Goal: Task Accomplishment & Management: Use online tool/utility

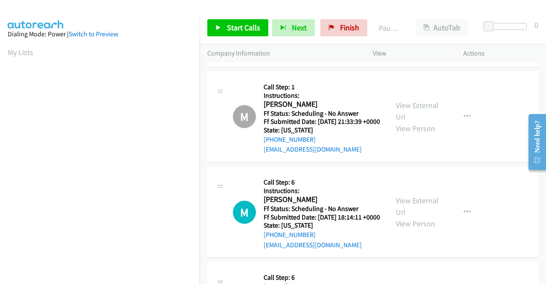
scroll to position [469, 0]
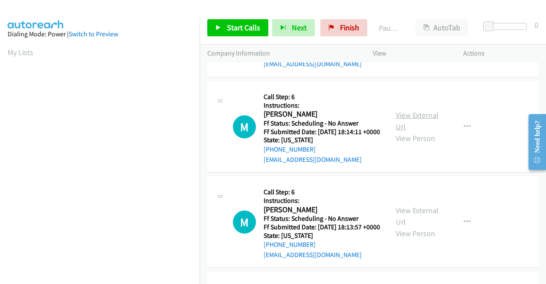
click at [419, 131] on link "View External Url" at bounding box center [417, 120] width 43 height 21
click at [419, 227] on link "View External Url" at bounding box center [417, 215] width 43 height 21
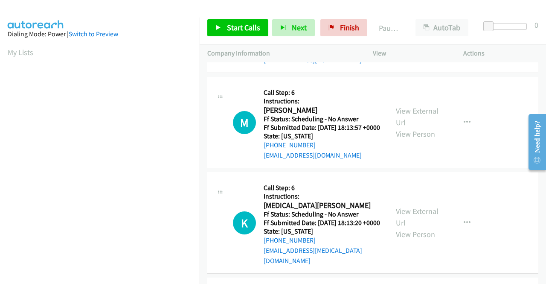
scroll to position [597, 0]
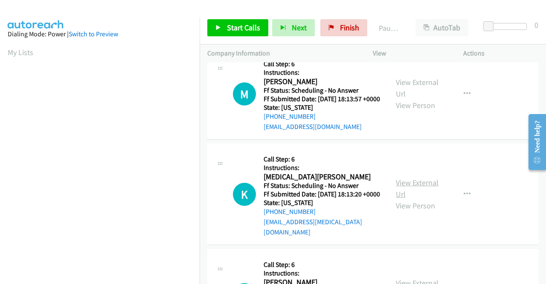
click at [425, 199] on link "View External Url" at bounding box center [417, 188] width 43 height 21
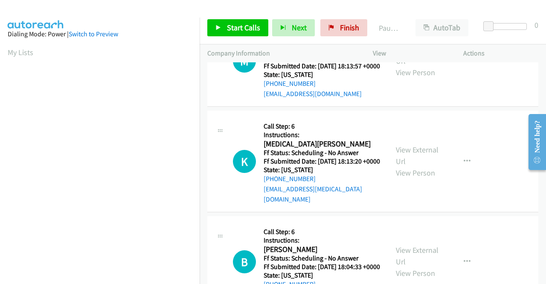
scroll to position [683, 0]
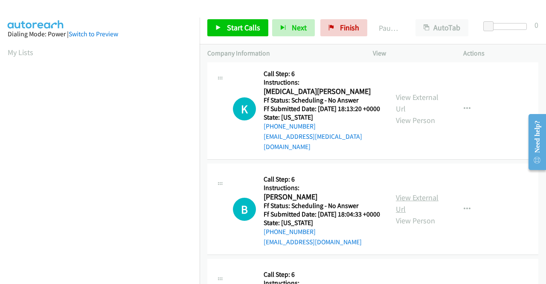
click at [424, 214] on link "View External Url" at bounding box center [417, 202] width 43 height 21
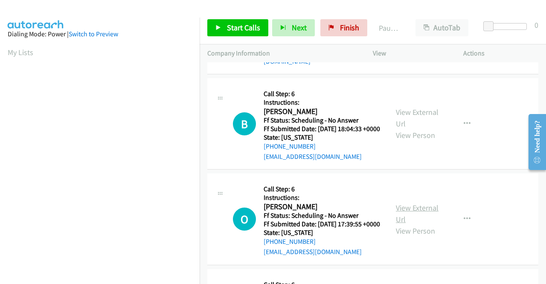
click at [422, 224] on link "View External Url" at bounding box center [417, 213] width 43 height 21
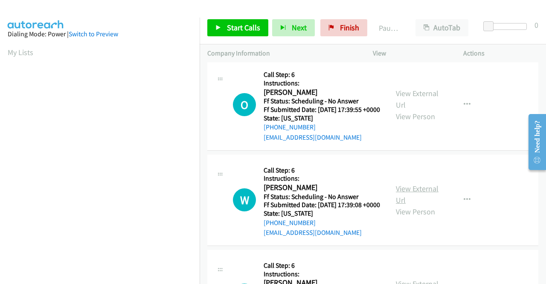
scroll to position [896, 0]
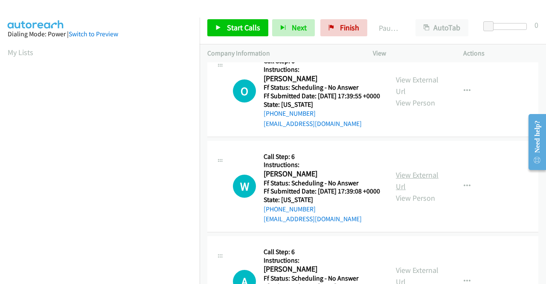
click at [413, 191] on link "View External Url" at bounding box center [417, 180] width 43 height 21
click at [258, 24] on span "Start Calls" at bounding box center [243, 28] width 33 height 10
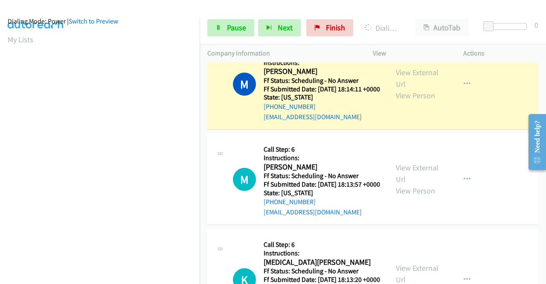
scroll to position [0, 0]
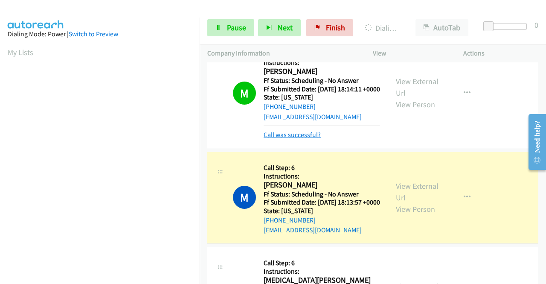
click at [316, 139] on link "Call was successful?" at bounding box center [292, 135] width 57 height 8
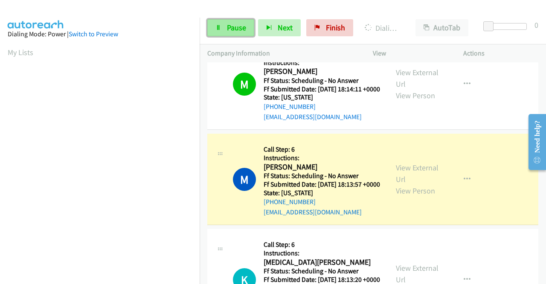
click at [236, 25] on span "Pause" at bounding box center [236, 28] width 19 height 10
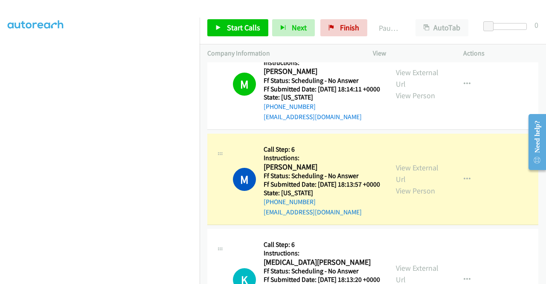
scroll to position [195, 0]
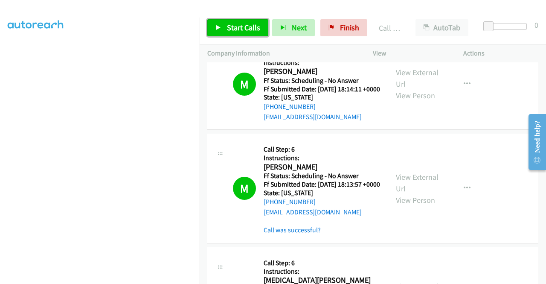
click at [245, 29] on span "Start Calls" at bounding box center [243, 28] width 33 height 10
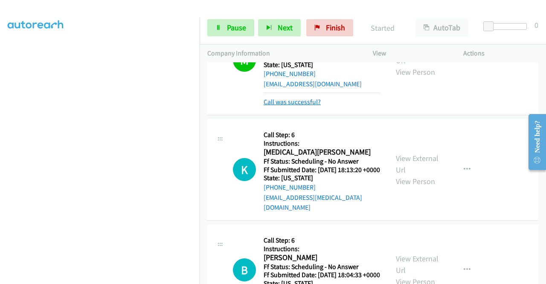
click at [307, 106] on link "Call was successful?" at bounding box center [292, 102] width 57 height 8
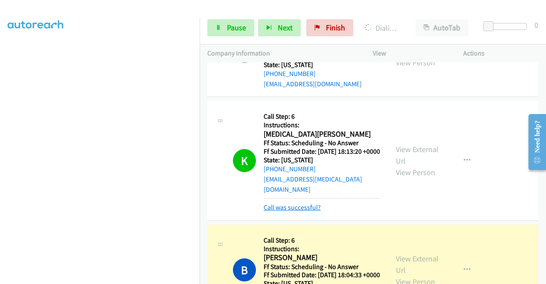
click at [273, 211] on link "Call was successful?" at bounding box center [292, 207] width 57 height 8
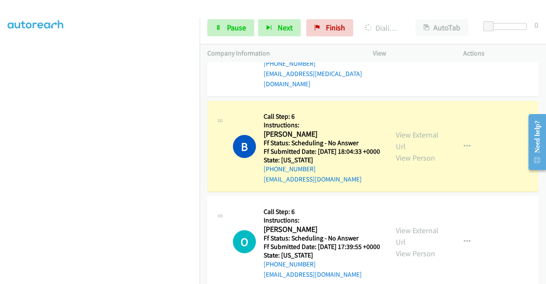
scroll to position [768, 0]
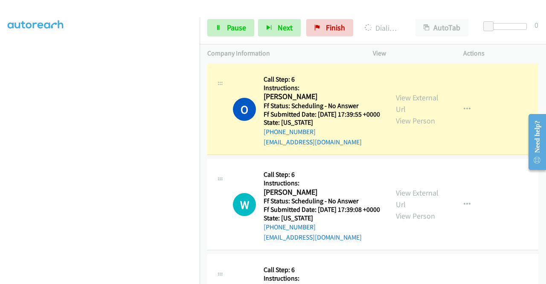
click at [311, 50] on link "Call was successful?" at bounding box center [292, 46] width 57 height 8
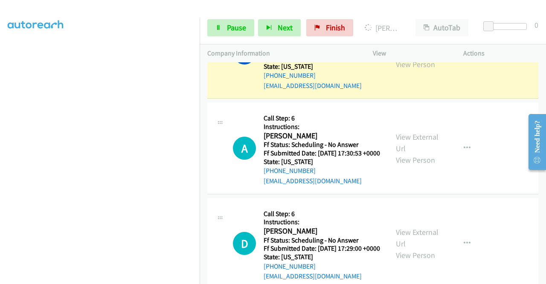
scroll to position [1100, 0]
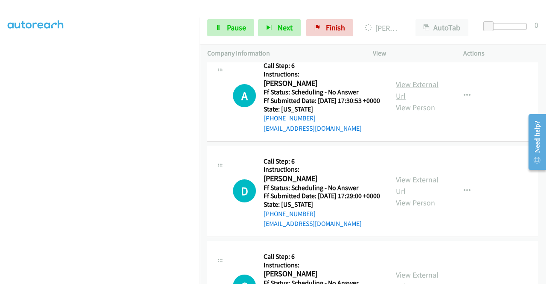
click at [419, 101] on link "View External Url" at bounding box center [417, 89] width 43 height 21
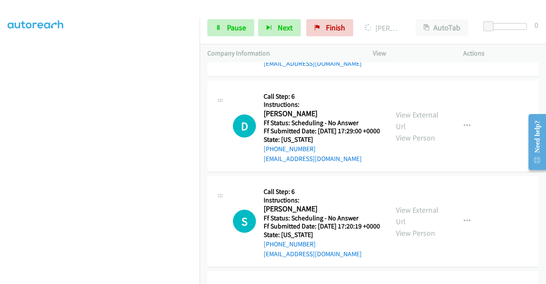
scroll to position [1185, 0]
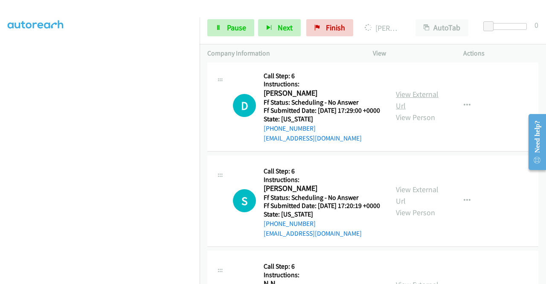
click at [415, 111] on link "View External Url" at bounding box center [417, 99] width 43 height 21
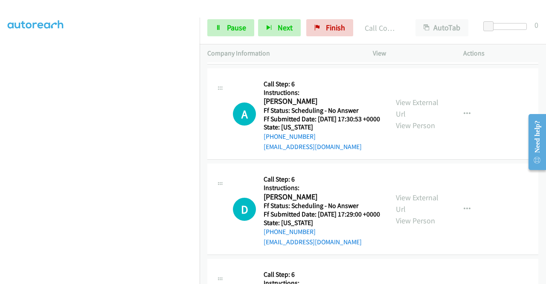
scroll to position [1015, 0]
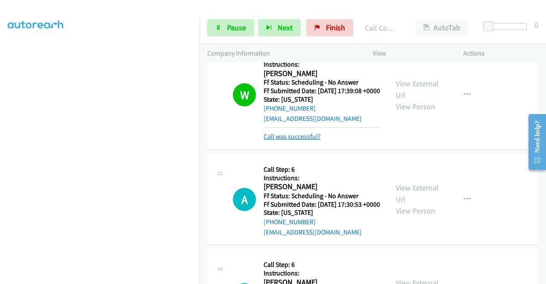
click at [314, 140] on link "Call was successful?" at bounding box center [292, 136] width 57 height 8
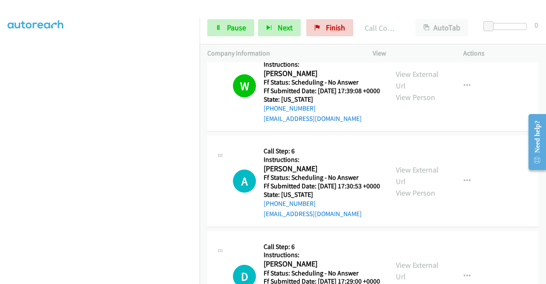
click at [296, 27] on link "Call was successful?" at bounding box center [292, 23] width 57 height 8
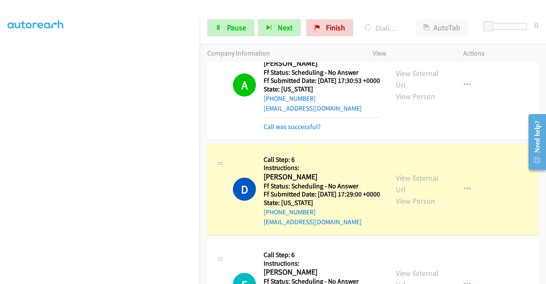
scroll to position [1143, 0]
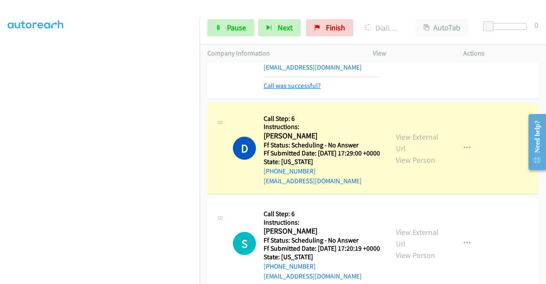
click at [313, 90] on link "Call was successful?" at bounding box center [292, 85] width 57 height 8
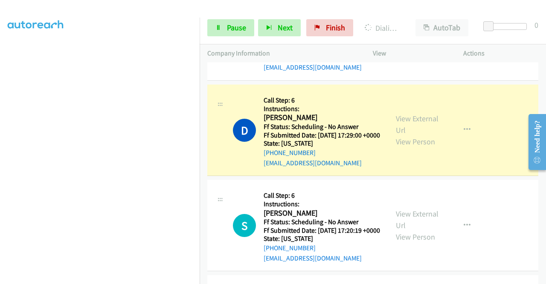
scroll to position [1228, 0]
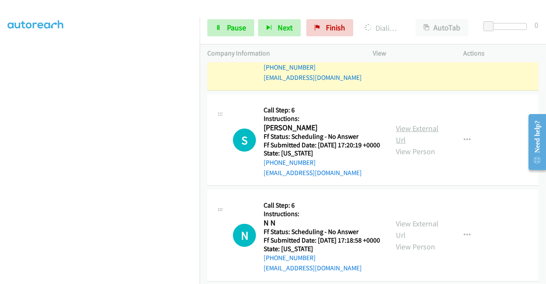
click at [405, 145] on link "View External Url" at bounding box center [417, 133] width 43 height 21
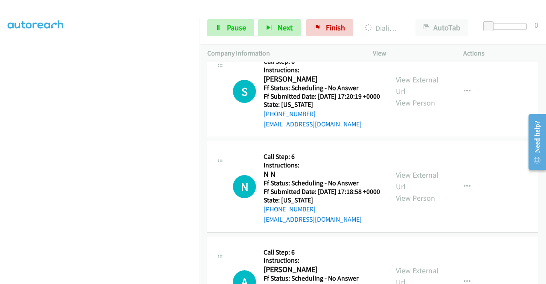
scroll to position [1313, 0]
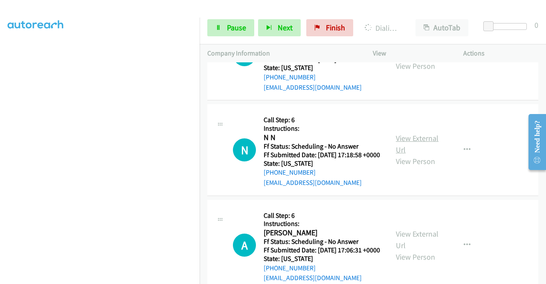
click at [422, 154] on link "View External Url" at bounding box center [417, 143] width 43 height 21
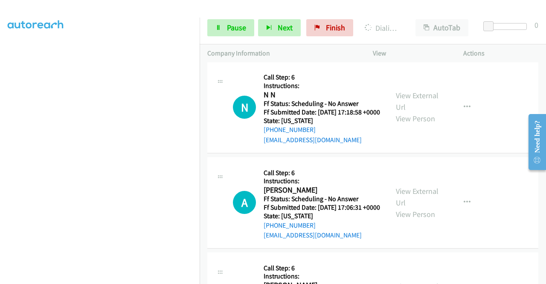
scroll to position [1484, 0]
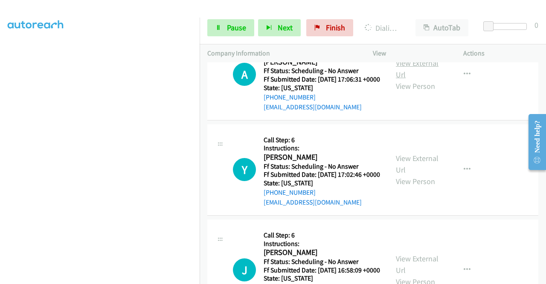
click at [427, 79] on link "View External Url" at bounding box center [417, 68] width 43 height 21
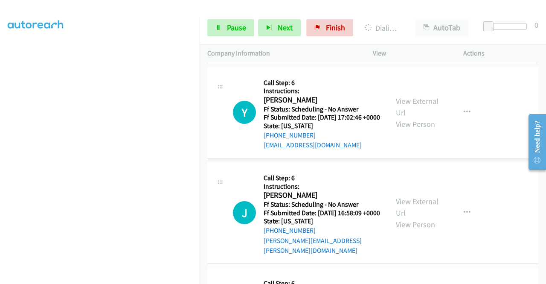
scroll to position [1569, 0]
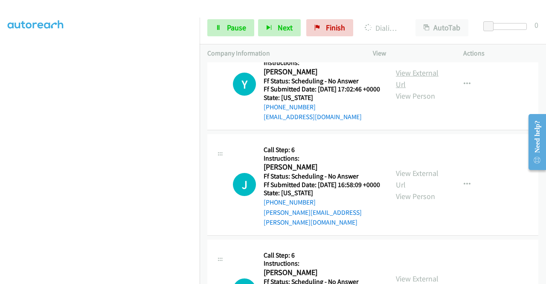
click at [427, 89] on link "View External Url" at bounding box center [417, 78] width 43 height 21
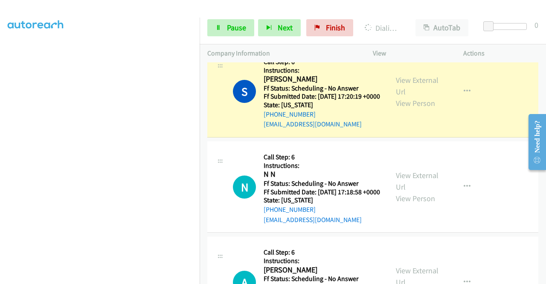
scroll to position [1289, 0]
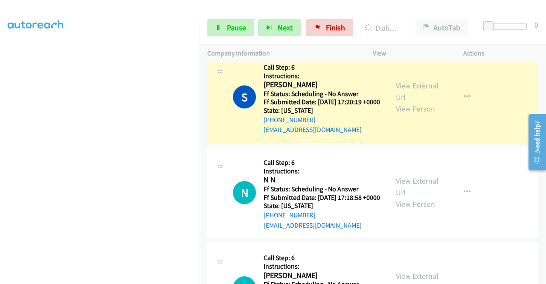
click at [316, 38] on link "Call was successful?" at bounding box center [292, 34] width 57 height 8
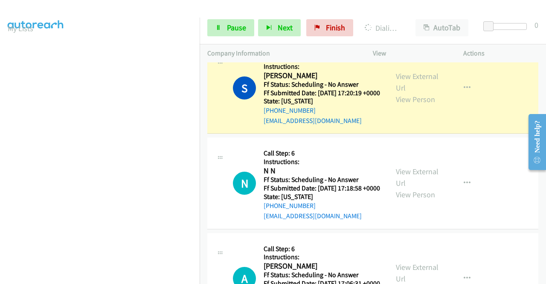
scroll to position [195, 0]
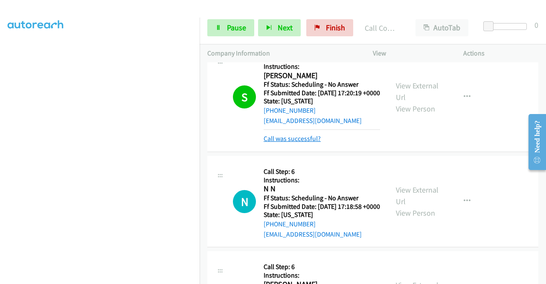
click at [305, 144] on mb0 "Call was successful?" at bounding box center [322, 136] width 116 height 15
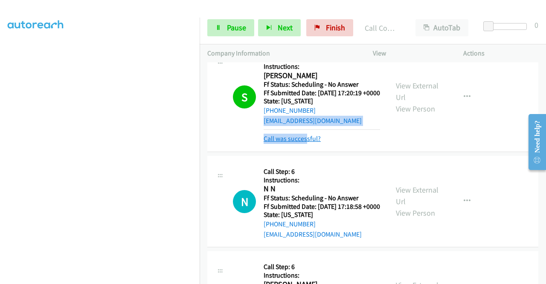
click at [305, 143] on link "Call was successful?" at bounding box center [292, 138] width 57 height 8
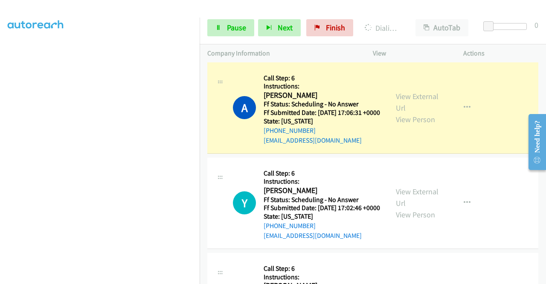
scroll to position [1451, 0]
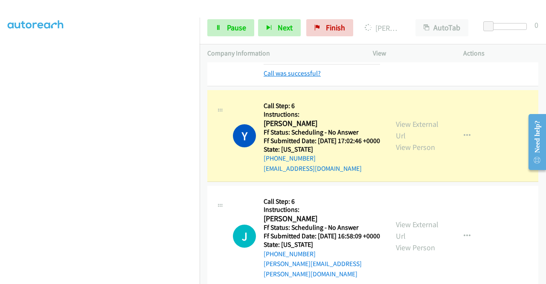
click at [317, 77] on link "Call was successful?" at bounding box center [292, 73] width 57 height 8
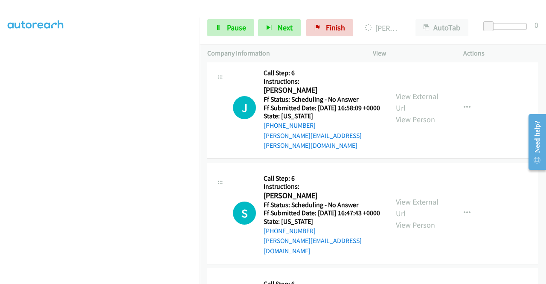
scroll to position [1664, 0]
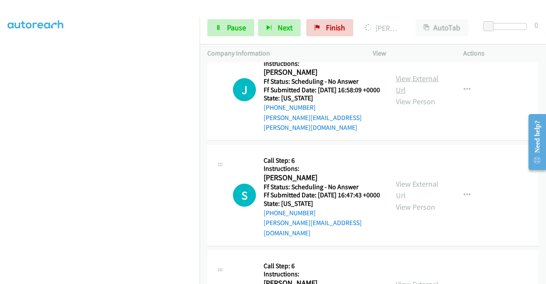
click at [416, 95] on link "View External Url" at bounding box center [417, 83] width 43 height 21
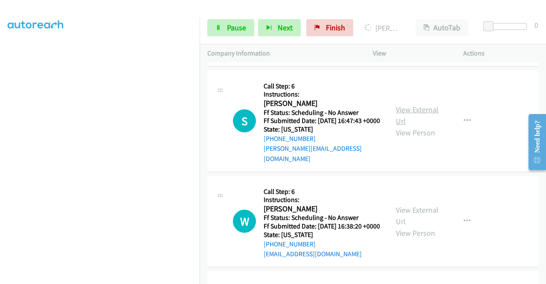
scroll to position [1749, 0]
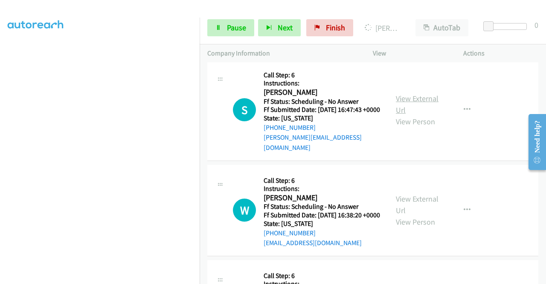
click at [424, 115] on link "View External Url" at bounding box center [417, 103] width 43 height 21
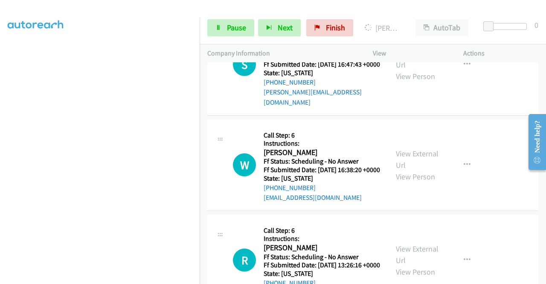
scroll to position [1835, 0]
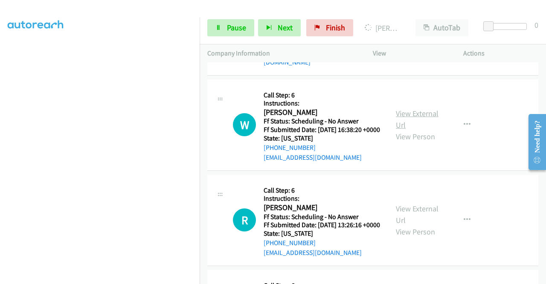
click at [417, 130] on link "View External Url" at bounding box center [417, 118] width 43 height 21
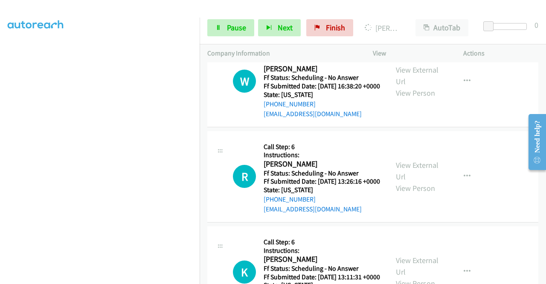
scroll to position [1920, 0]
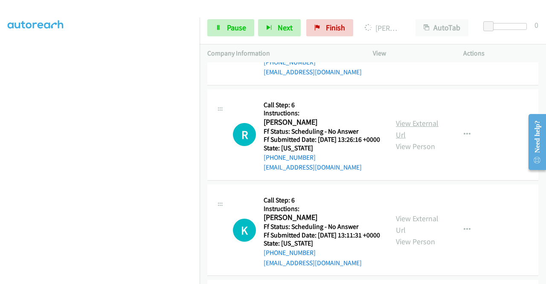
click at [416, 140] on link "View External Url" at bounding box center [417, 128] width 43 height 21
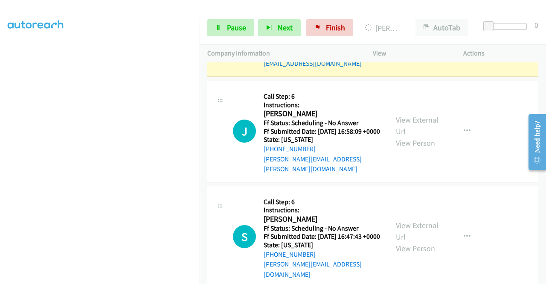
scroll to position [1621, 0]
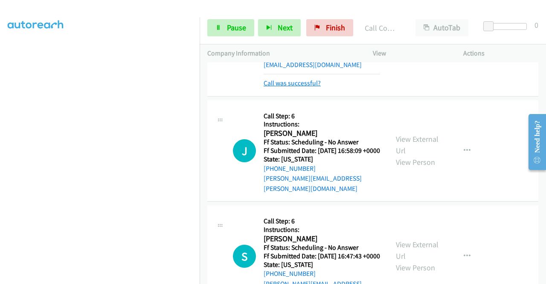
click at [311, 87] on link "Call was successful?" at bounding box center [292, 83] width 57 height 8
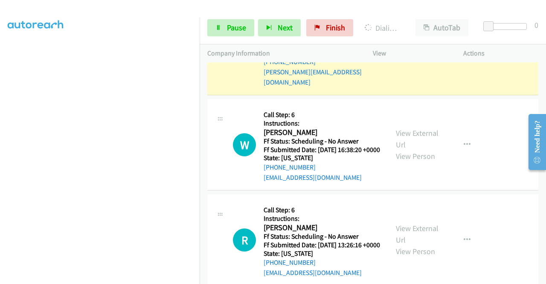
scroll to position [1835, 0]
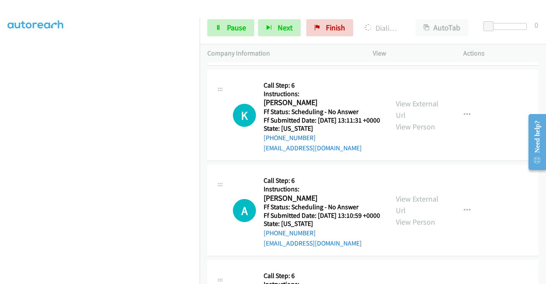
scroll to position [2048, 0]
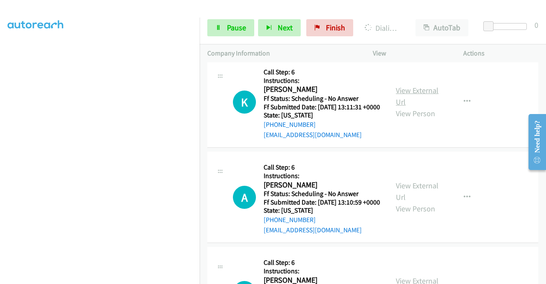
click at [428, 107] on link "View External Url" at bounding box center [417, 95] width 43 height 21
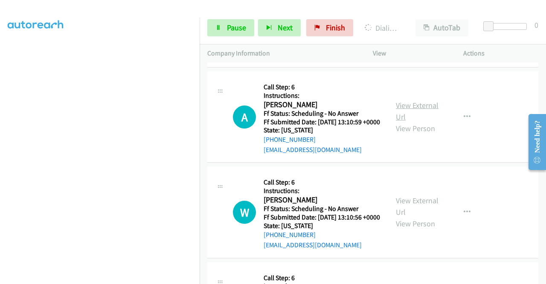
scroll to position [2133, 0]
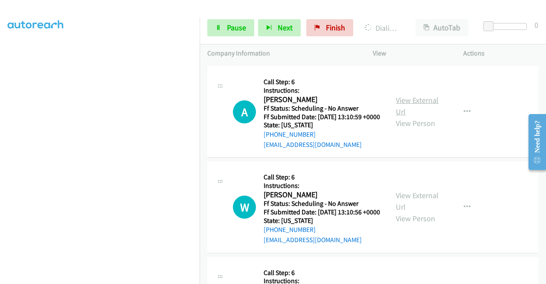
click at [416, 116] on link "View External Url" at bounding box center [417, 105] width 43 height 21
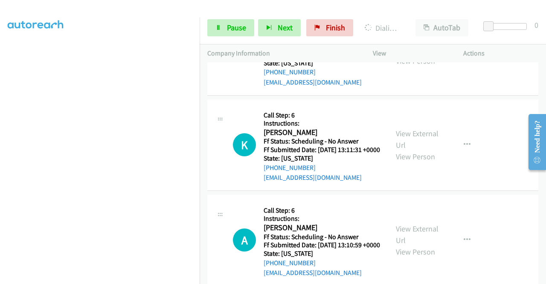
scroll to position [1895, 0]
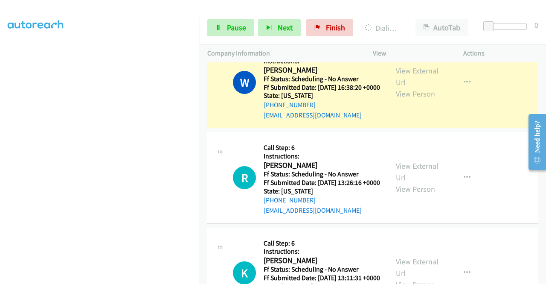
click at [317, 24] on link "Call was successful?" at bounding box center [292, 20] width 57 height 8
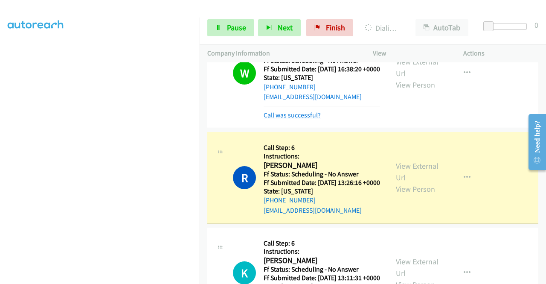
click at [292, 119] on link "Call was successful?" at bounding box center [292, 115] width 57 height 8
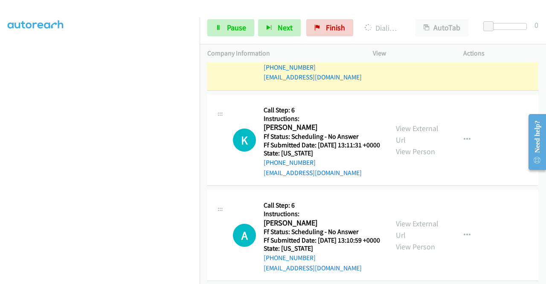
scroll to position [2023, 0]
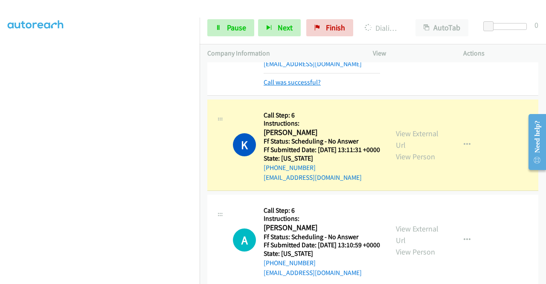
click at [309, 86] on link "Call was successful?" at bounding box center [292, 82] width 57 height 8
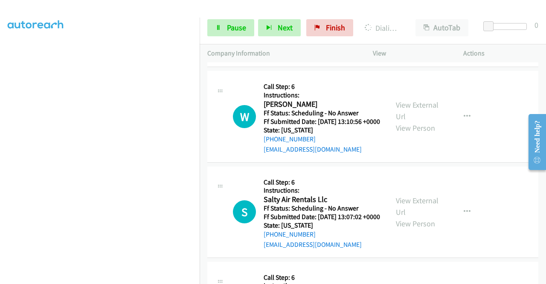
scroll to position [2237, 0]
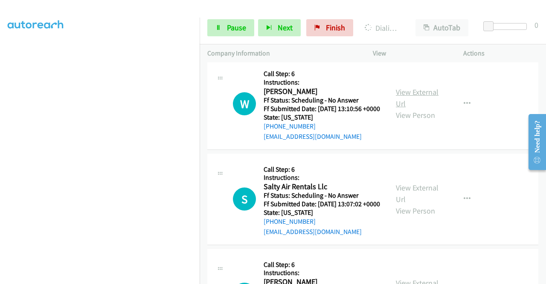
click at [425, 108] on link "View External Url" at bounding box center [417, 97] width 43 height 21
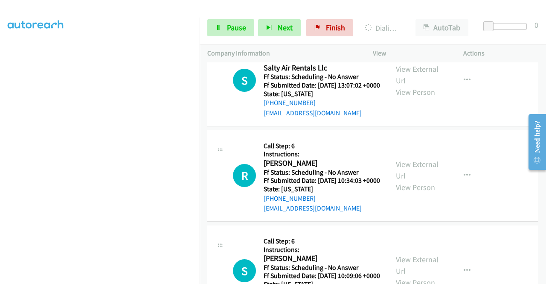
scroll to position [2365, 0]
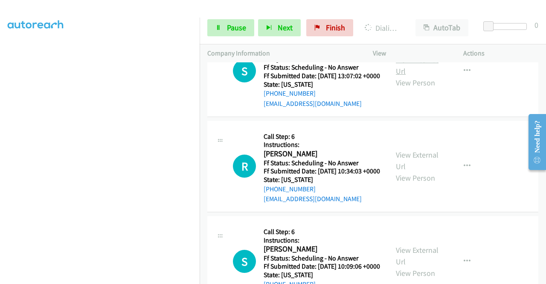
click at [422, 76] on link "View External Url" at bounding box center [417, 65] width 43 height 21
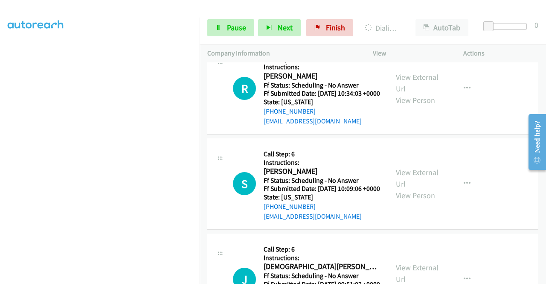
scroll to position [2450, 0]
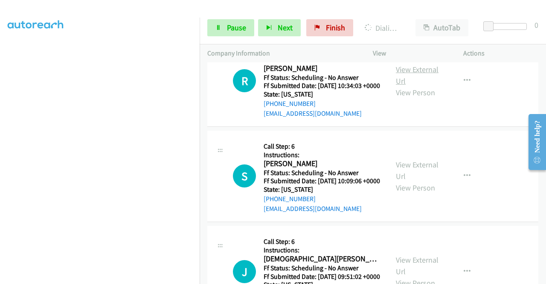
click at [429, 86] on link "View External Url" at bounding box center [417, 74] width 43 height 21
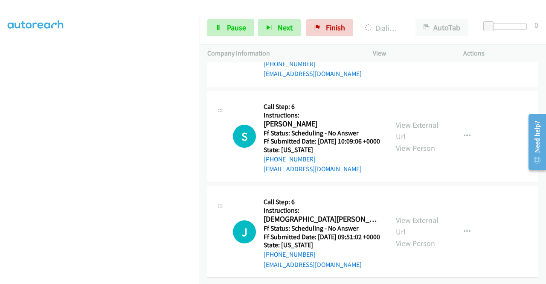
scroll to position [2578, 0]
click at [425, 141] on link "View External Url" at bounding box center [417, 130] width 43 height 21
click at [421, 236] on link "View External Url" at bounding box center [417, 225] width 43 height 21
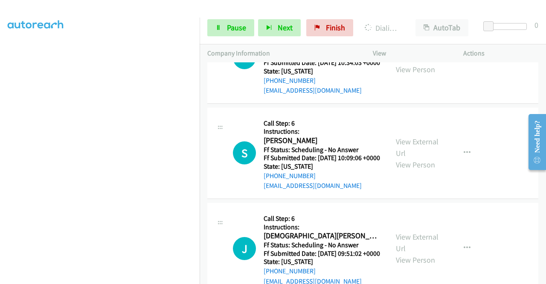
scroll to position [2485, 0]
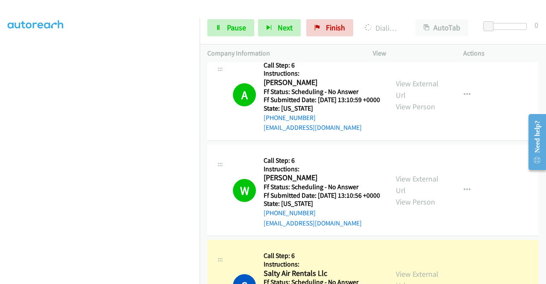
click at [309, 36] on link "Call was successful?" at bounding box center [292, 32] width 57 height 8
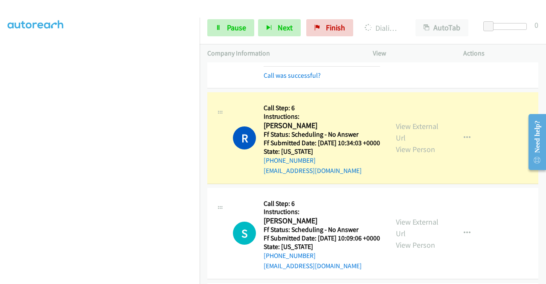
scroll to position [2425, 0]
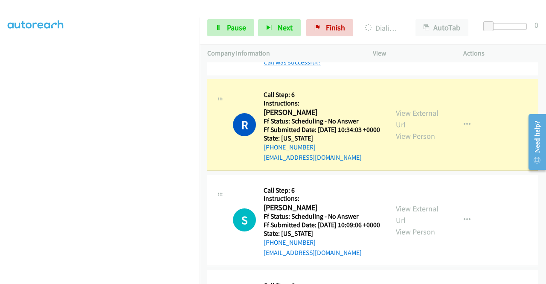
click at [314, 66] on link "Call was successful?" at bounding box center [292, 62] width 57 height 8
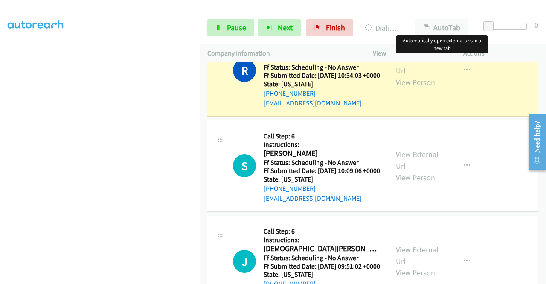
scroll to position [2510, 0]
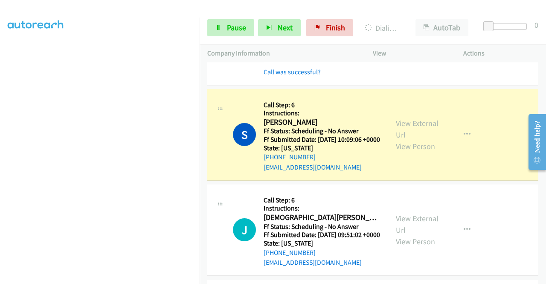
click at [314, 76] on link "Call was successful?" at bounding box center [292, 72] width 57 height 8
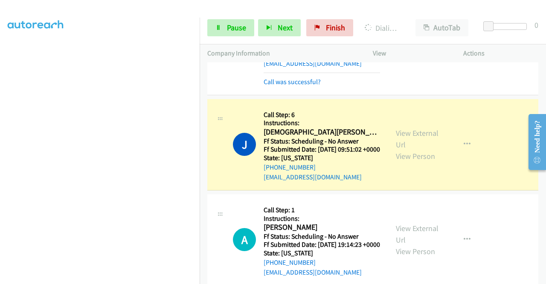
scroll to position [2681, 0]
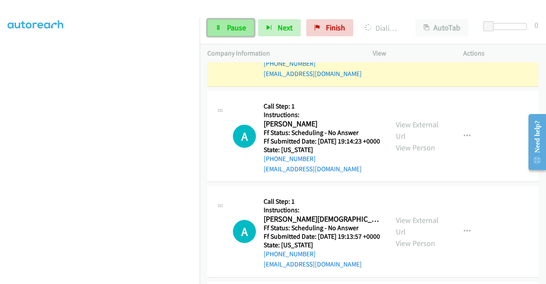
click at [229, 29] on span "Pause" at bounding box center [236, 28] width 19 height 10
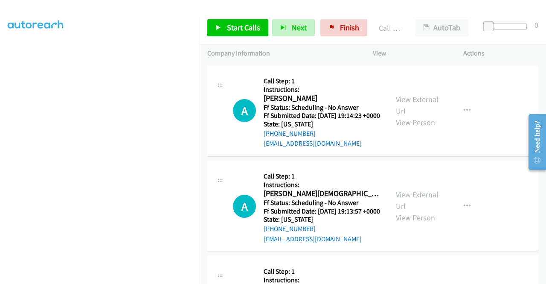
scroll to position [2766, 0]
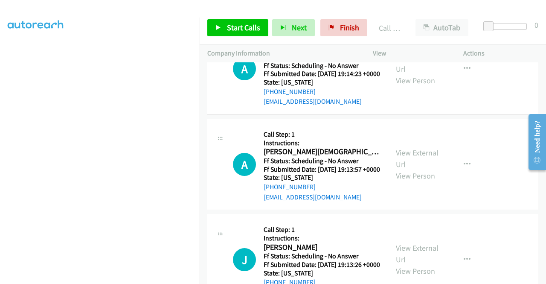
click at [315, 10] on link "Call was successful?" at bounding box center [292, 6] width 57 height 8
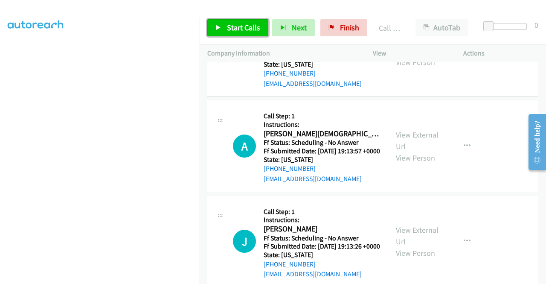
click at [247, 28] on span "Start Calls" at bounding box center [243, 28] width 33 height 10
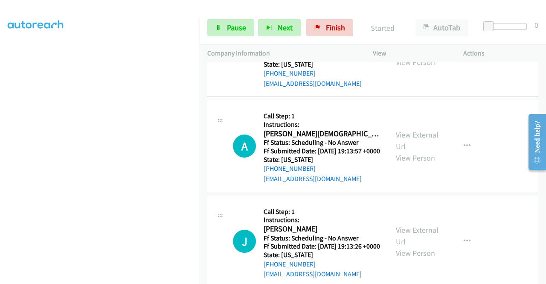
click at [422, 55] on link "View External Url" at bounding box center [417, 44] width 43 height 21
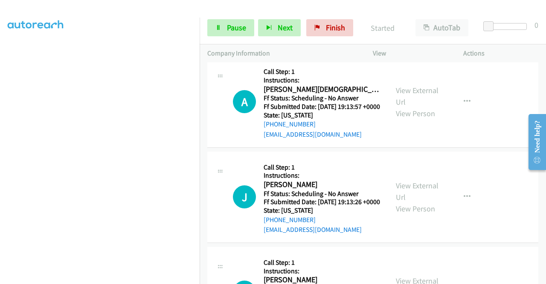
scroll to position [2894, 0]
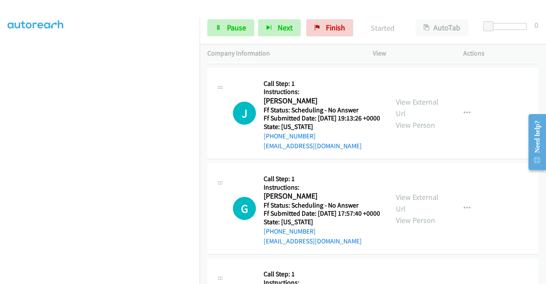
click at [424, 23] on link "View External Url" at bounding box center [417, 12] width 43 height 21
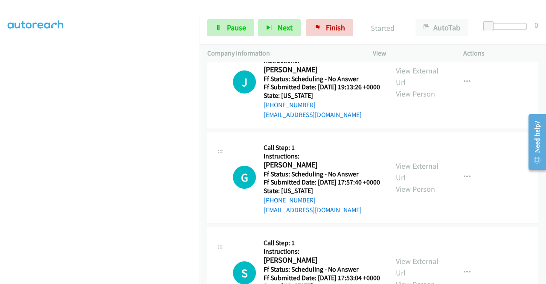
scroll to position [2979, 0]
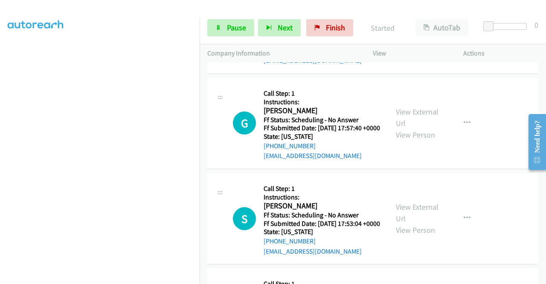
click at [428, 33] on link "View External Url" at bounding box center [417, 22] width 43 height 21
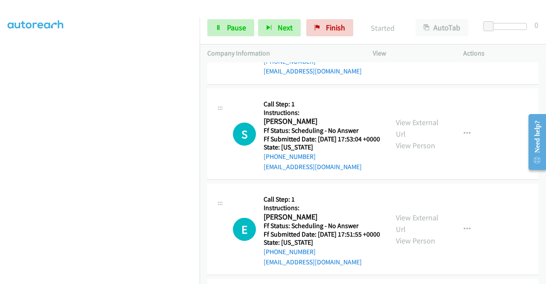
scroll to position [3065, 0]
click at [431, 43] on link "View External Url" at bounding box center [417, 31] width 43 height 21
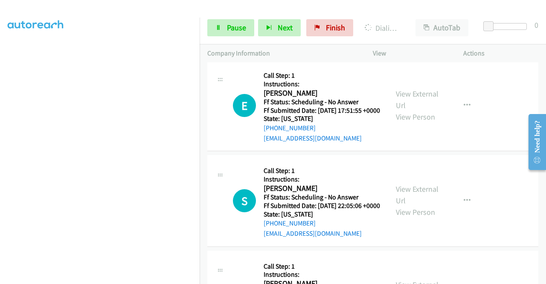
scroll to position [3193, 0]
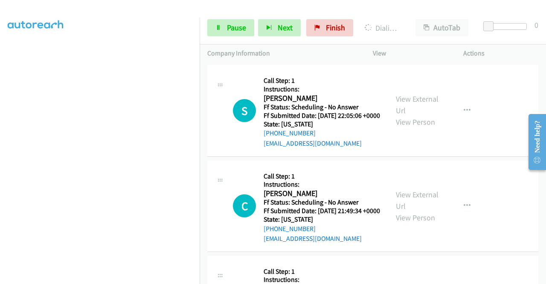
scroll to position [3278, 0]
click at [428, 20] on link "View External Url" at bounding box center [417, 8] width 43 height 21
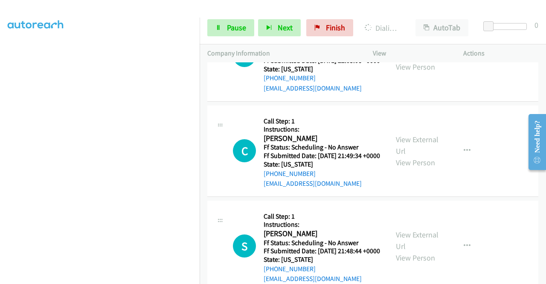
scroll to position [3363, 0]
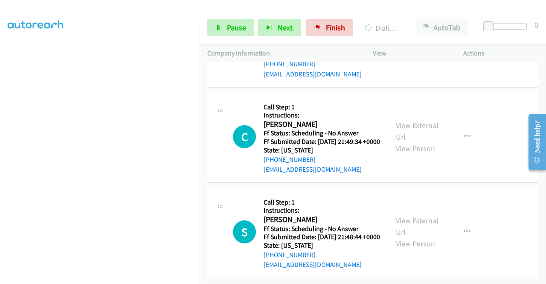
click at [413, 46] on link "View External Url" at bounding box center [417, 35] width 43 height 21
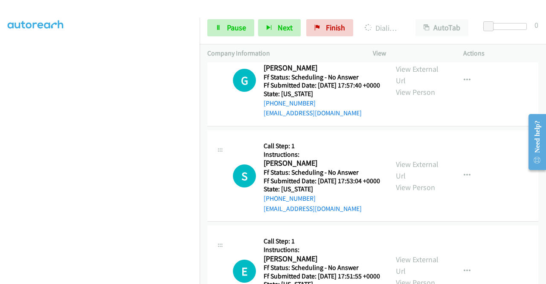
scroll to position [2851, 0]
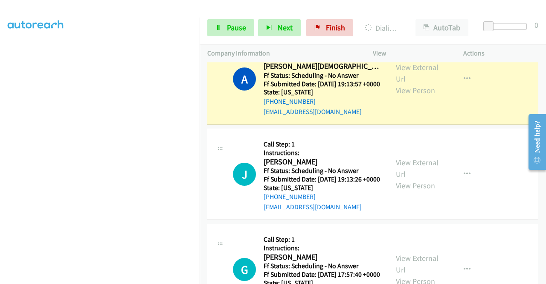
click at [291, 20] on link "Call was successful?" at bounding box center [292, 16] width 57 height 8
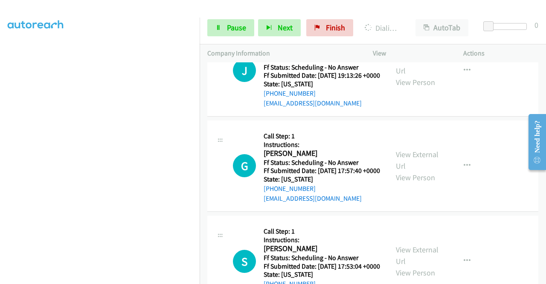
scroll to position [2979, 0]
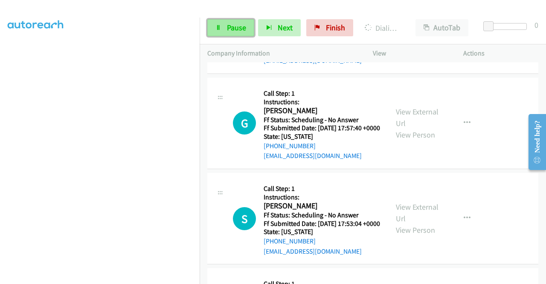
click at [233, 29] on span "Pause" at bounding box center [236, 28] width 19 height 10
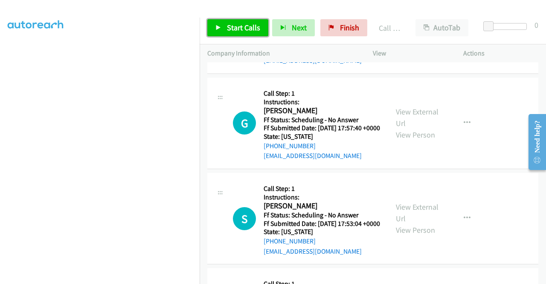
click at [247, 20] on link "Start Calls" at bounding box center [237, 27] width 61 height 17
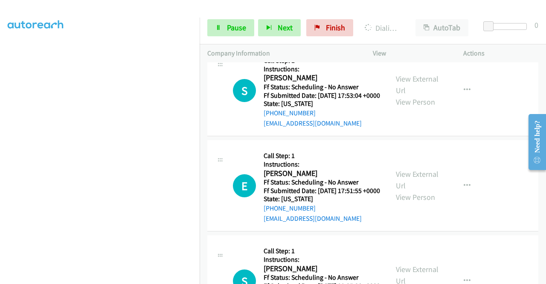
scroll to position [195, 0]
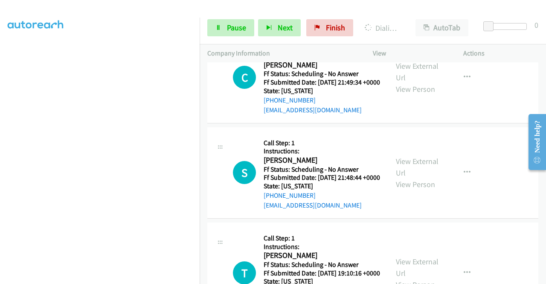
scroll to position [3491, 0]
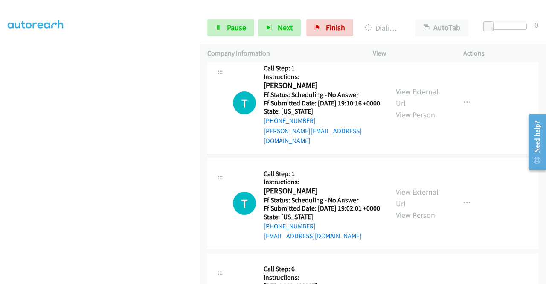
scroll to position [3577, 0]
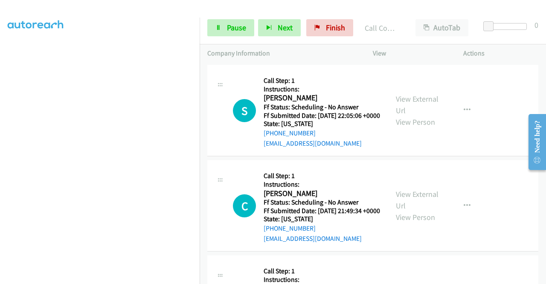
scroll to position [3168, 0]
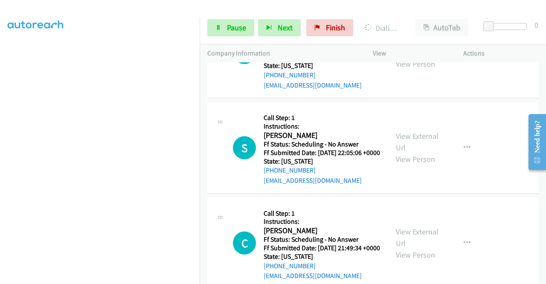
scroll to position [3253, 0]
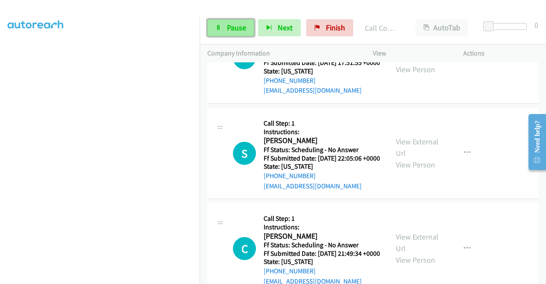
click at [235, 23] on span "Pause" at bounding box center [236, 28] width 19 height 10
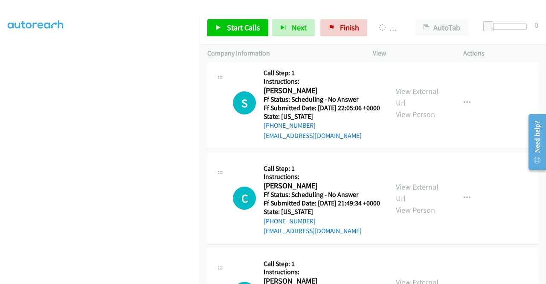
scroll to position [3296, 0]
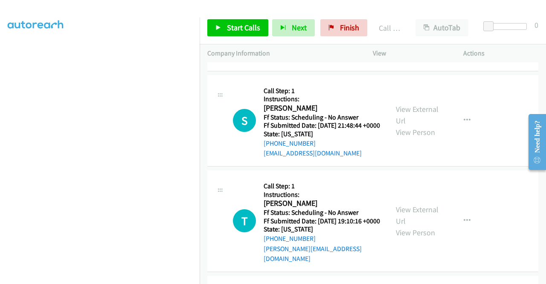
scroll to position [3467, 0]
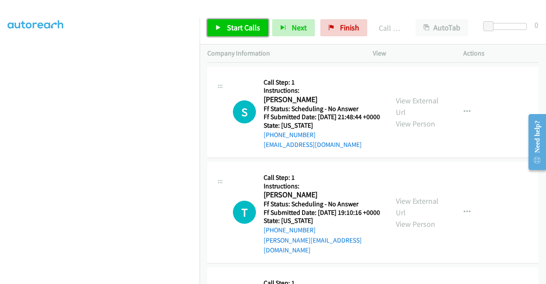
click at [244, 25] on span "Start Calls" at bounding box center [243, 28] width 33 height 10
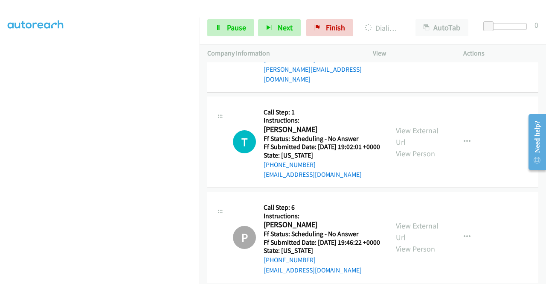
scroll to position [3680, 0]
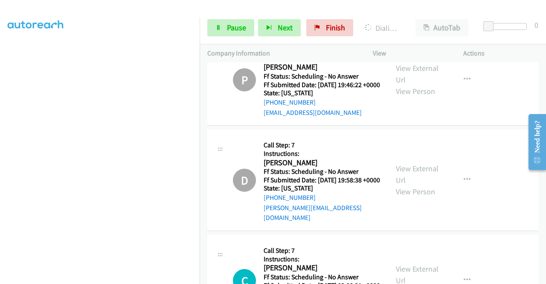
scroll to position [3808, 0]
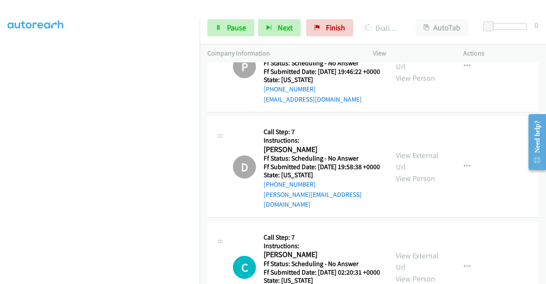
drag, startPoint x: 231, startPoint y: 28, endPoint x: 270, endPoint y: 4, distance: 45.4
click at [231, 28] on span "Pause" at bounding box center [236, 28] width 19 height 10
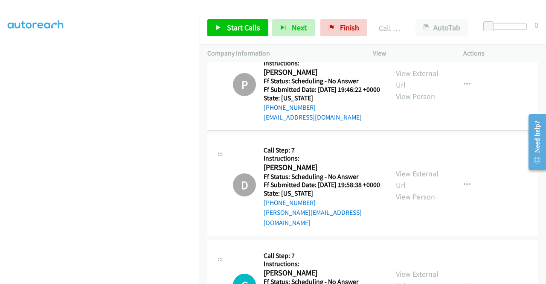
scroll to position [3826, 0]
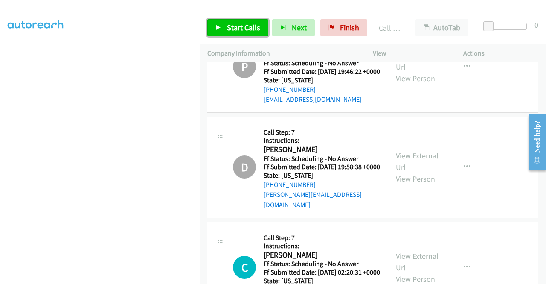
click at [240, 29] on span "Start Calls" at bounding box center [243, 28] width 33 height 10
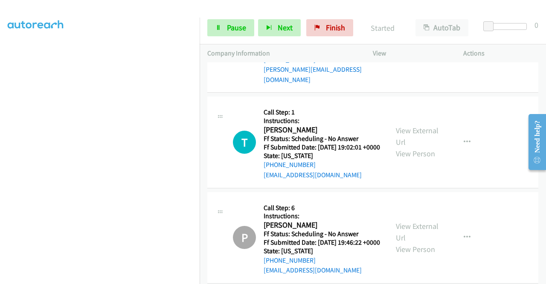
drag, startPoint x: 307, startPoint y: 135, endPoint x: 190, endPoint y: 60, distance: 139.0
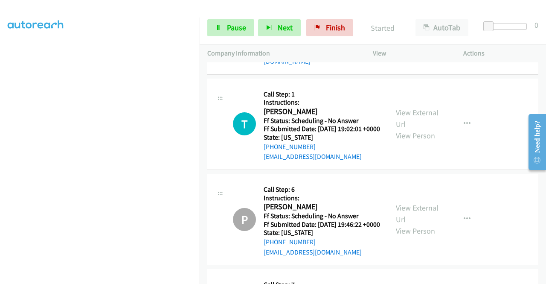
scroll to position [3646, 0]
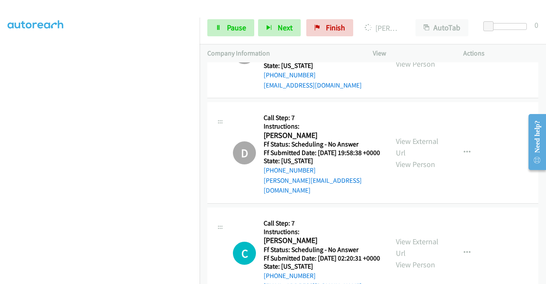
scroll to position [3817, 0]
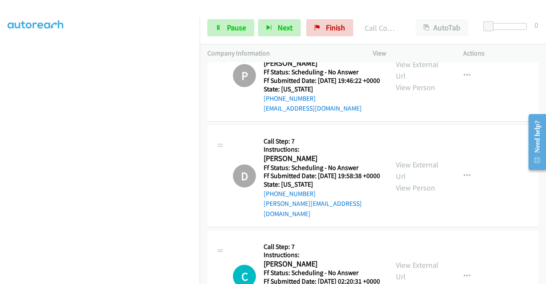
drag, startPoint x: 282, startPoint y: 183, endPoint x: 343, endPoint y: 89, distance: 112.4
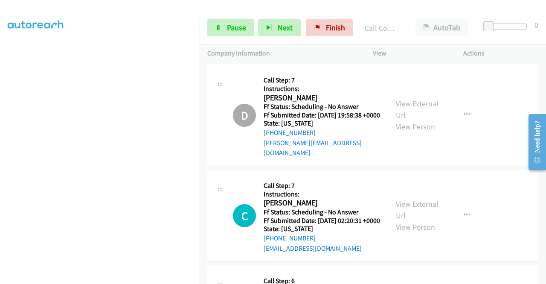
scroll to position [195, 0]
click at [220, 29] on icon at bounding box center [218, 28] width 6 height 6
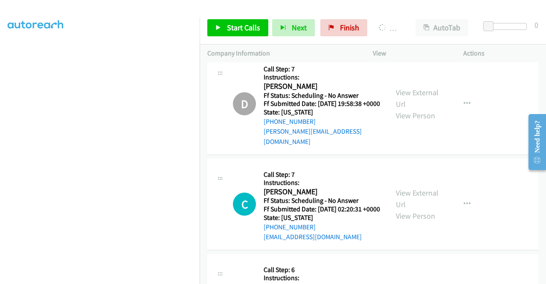
scroll to position [3902, 0]
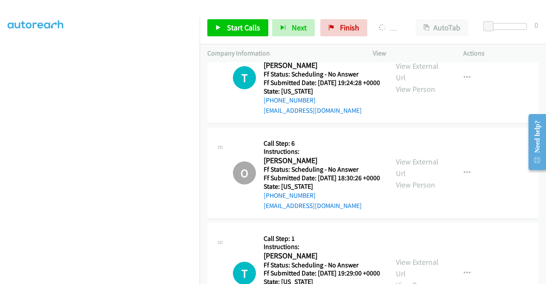
scroll to position [4201, 0]
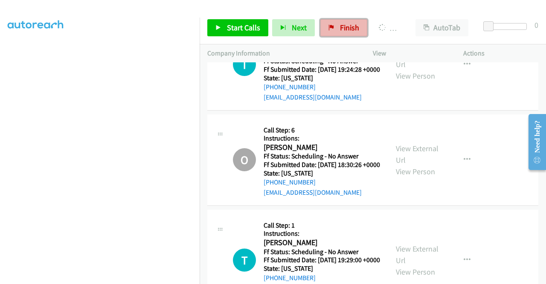
click at [351, 30] on span "Finish" at bounding box center [349, 28] width 19 height 10
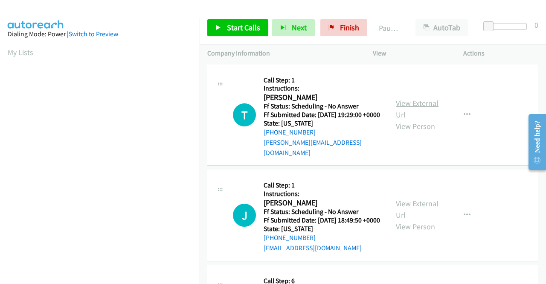
click at [416, 102] on link "View External Url" at bounding box center [417, 108] width 43 height 21
click at [433, 204] on link "View External Url" at bounding box center [417, 208] width 43 height 21
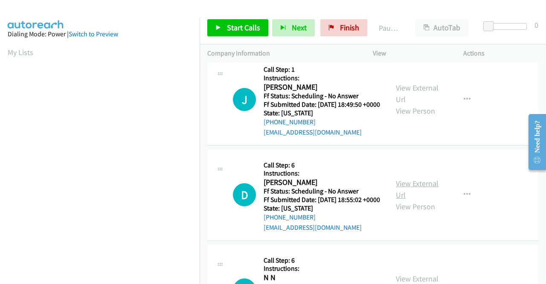
scroll to position [171, 0]
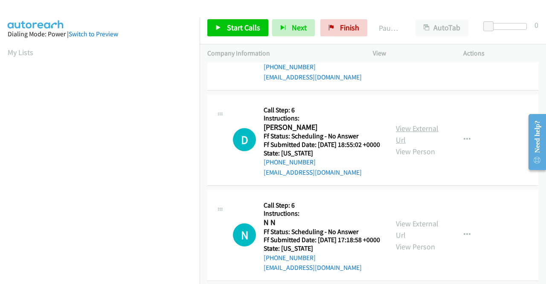
click at [420, 142] on link "View External Url" at bounding box center [417, 133] width 43 height 21
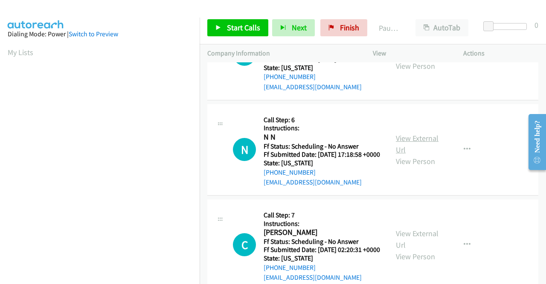
click at [425, 154] on link "View External Url" at bounding box center [417, 143] width 43 height 21
click at [242, 21] on link "Start Calls" at bounding box center [237, 27] width 61 height 17
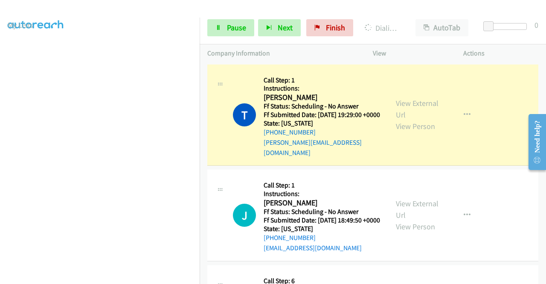
scroll to position [0, 0]
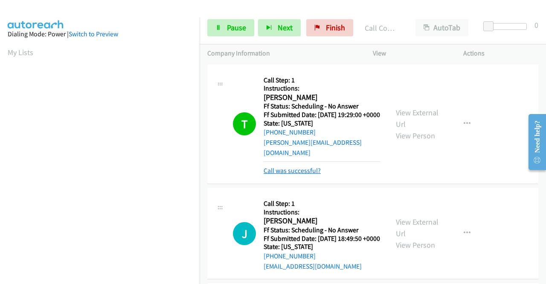
drag, startPoint x: 283, startPoint y: 166, endPoint x: 288, endPoint y: 166, distance: 4.7
click at [283, 166] on link "Call was successful?" at bounding box center [292, 170] width 57 height 8
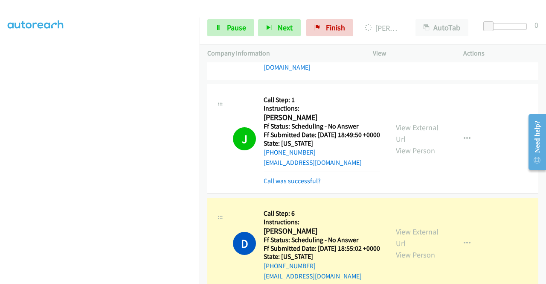
scroll to position [195, 0]
click at [224, 21] on link "Pause" at bounding box center [230, 27] width 47 height 17
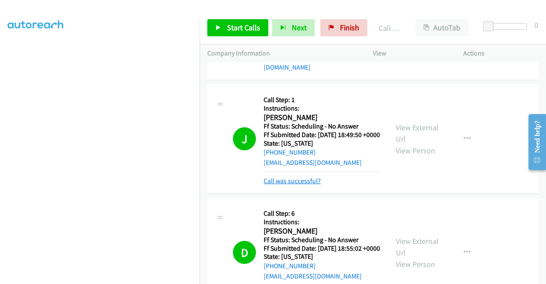
click at [295, 184] on link "Call was successful?" at bounding box center [292, 181] width 57 height 8
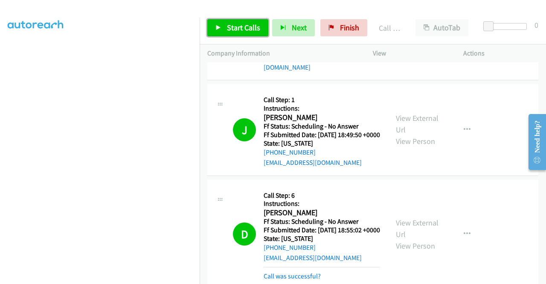
click at [245, 23] on span "Start Calls" at bounding box center [243, 28] width 33 height 10
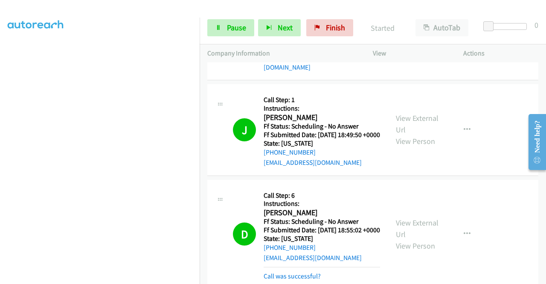
scroll to position [171, 0]
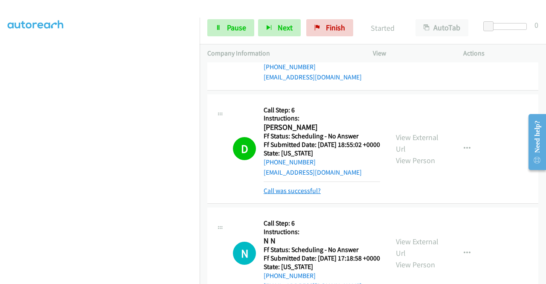
click at [314, 195] on link "Call was successful?" at bounding box center [292, 190] width 57 height 8
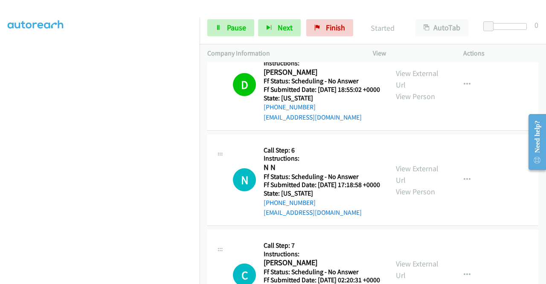
scroll to position [299, 0]
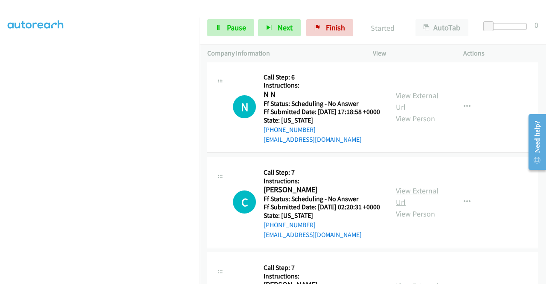
click at [420, 207] on link "View External Url" at bounding box center [417, 196] width 43 height 21
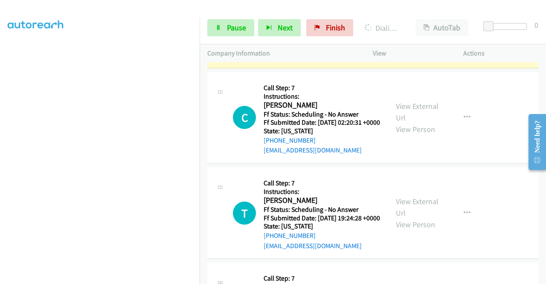
scroll to position [384, 0]
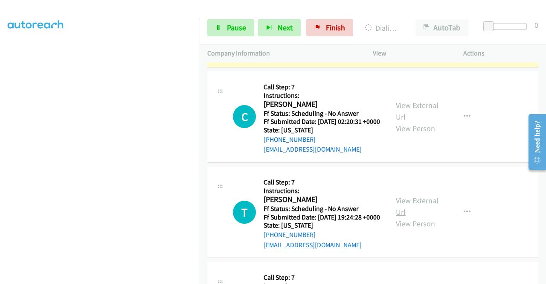
click at [419, 217] on link "View External Url" at bounding box center [417, 205] width 43 height 21
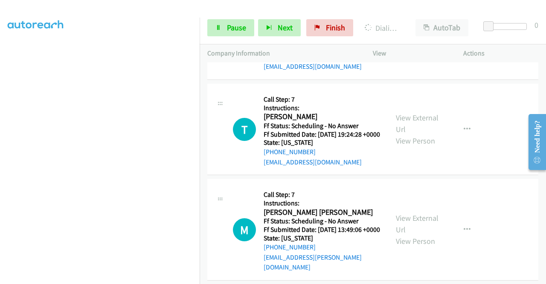
scroll to position [469, 0]
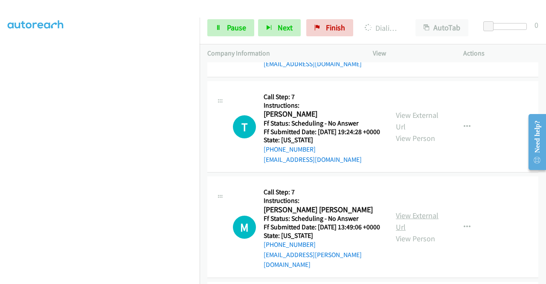
click at [426, 232] on link "View External Url" at bounding box center [417, 220] width 43 height 21
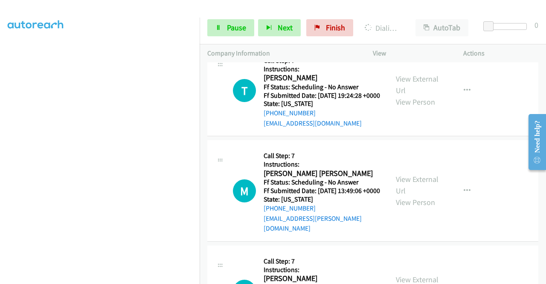
scroll to position [555, 0]
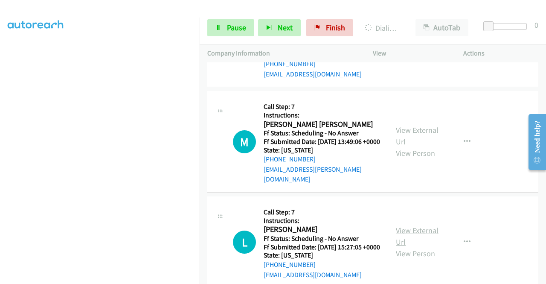
click at [419, 247] on link "View External Url" at bounding box center [417, 235] width 43 height 21
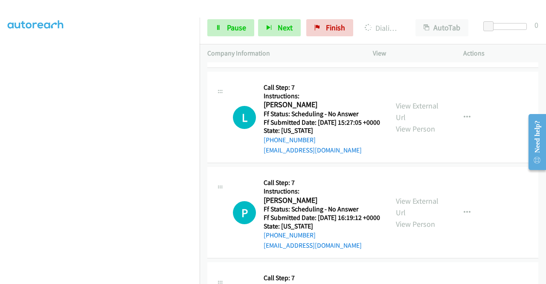
scroll to position [683, 0]
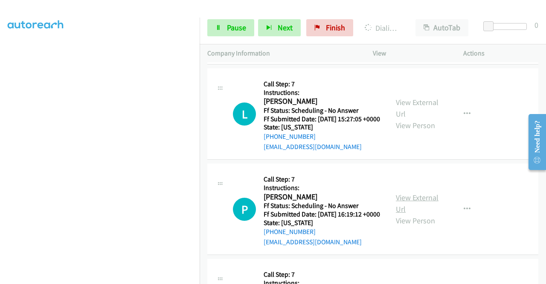
click at [427, 214] on link "View External Url" at bounding box center [417, 202] width 43 height 21
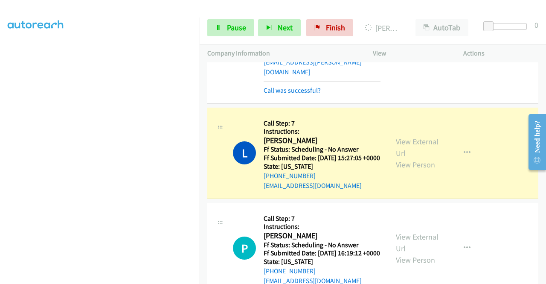
scroll to position [703, 0]
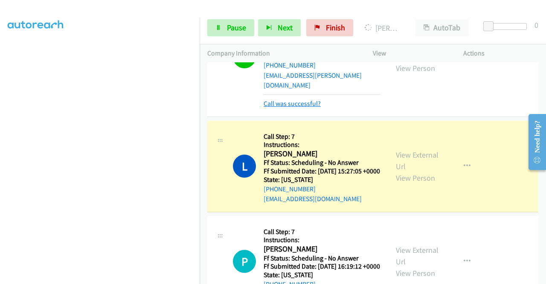
click at [314, 108] on link "Call was successful?" at bounding box center [292, 103] width 57 height 8
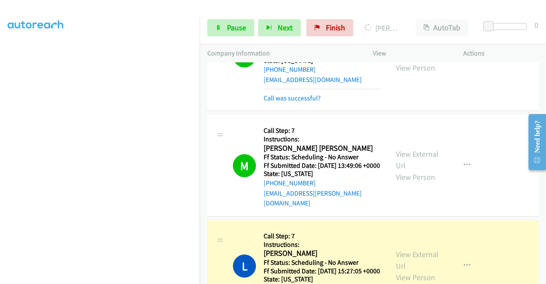
scroll to position [575, 0]
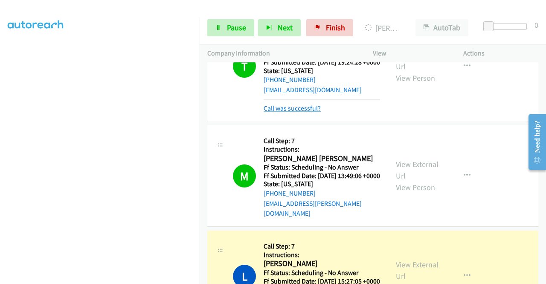
click at [317, 112] on link "Call was successful?" at bounding box center [292, 108] width 57 height 8
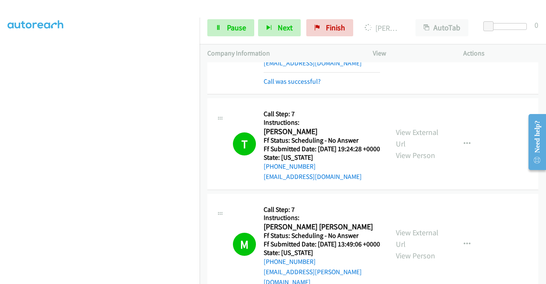
scroll to position [447, 0]
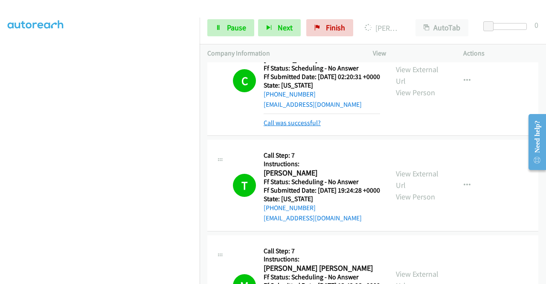
click at [315, 127] on link "Call was successful?" at bounding box center [292, 123] width 57 height 8
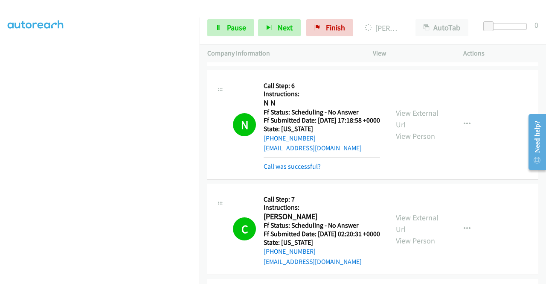
scroll to position [277, 0]
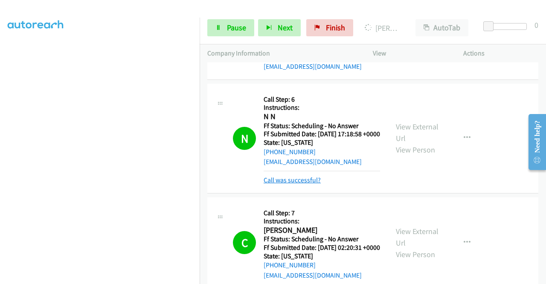
click at [306, 184] on link "Call was successful?" at bounding box center [292, 180] width 57 height 8
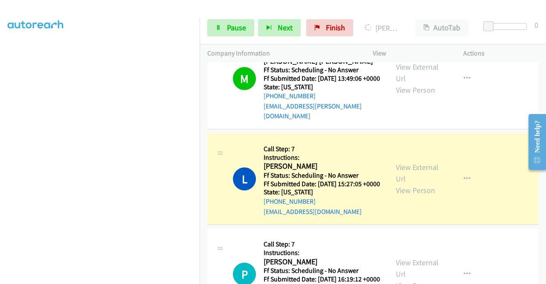
scroll to position [0, 0]
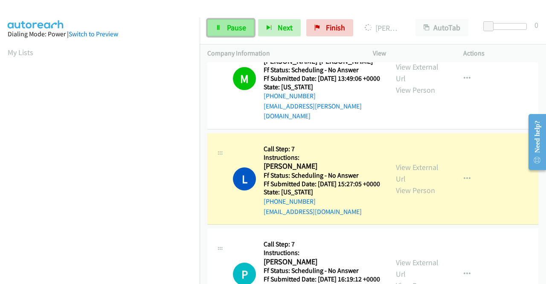
click at [232, 32] on span "Pause" at bounding box center [236, 28] width 19 height 10
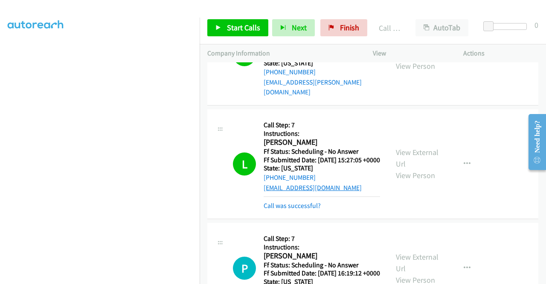
scroll to position [703, 0]
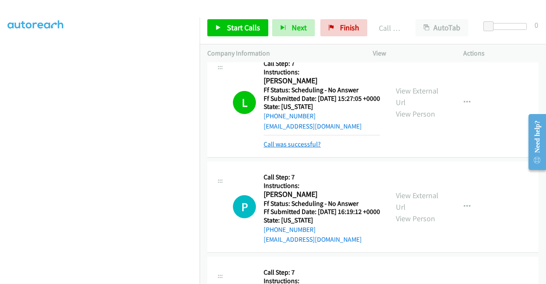
click at [300, 148] on link "Call was successful?" at bounding box center [292, 144] width 57 height 8
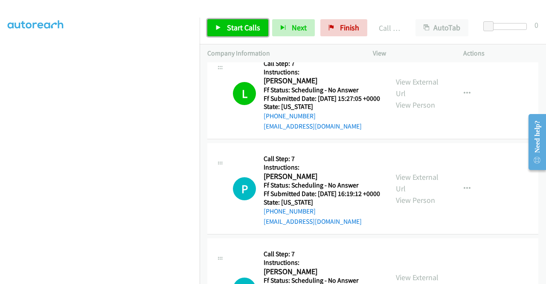
click at [246, 30] on span "Start Calls" at bounding box center [243, 28] width 33 height 10
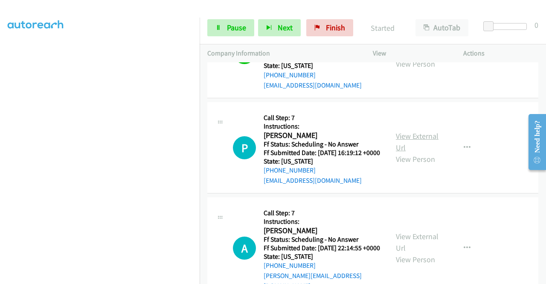
scroll to position [831, 0]
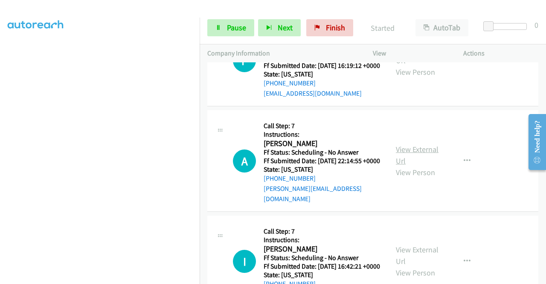
click at [411, 166] on link "View External Url" at bounding box center [417, 154] width 43 height 21
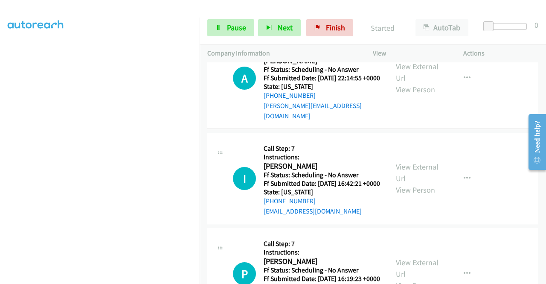
scroll to position [917, 0]
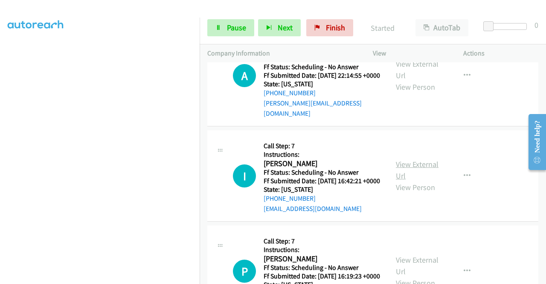
click at [415, 180] on link "View External Url" at bounding box center [417, 169] width 43 height 21
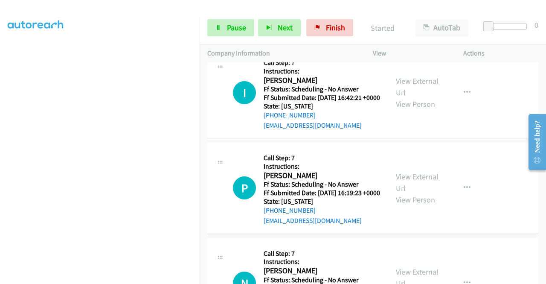
scroll to position [1002, 0]
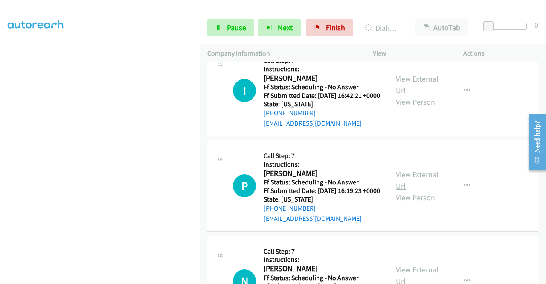
click at [424, 191] on link "View External Url" at bounding box center [417, 179] width 43 height 21
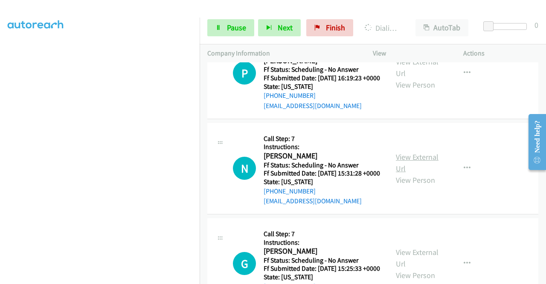
scroll to position [1130, 0]
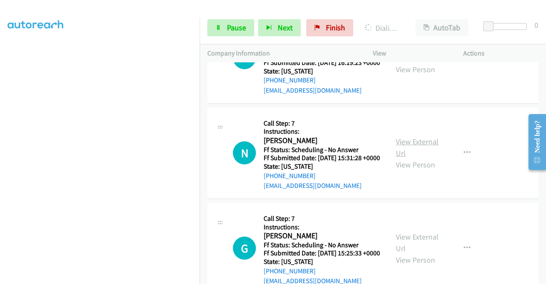
click at [426, 158] on link "View External Url" at bounding box center [417, 147] width 43 height 21
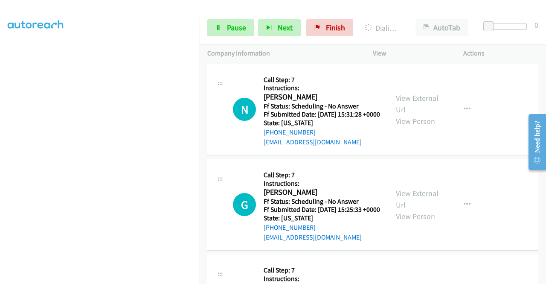
scroll to position [1215, 0]
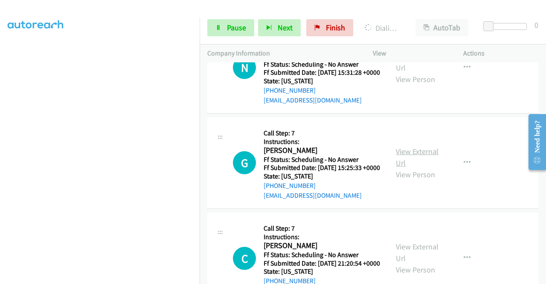
click at [416, 168] on link "View External Url" at bounding box center [417, 156] width 43 height 21
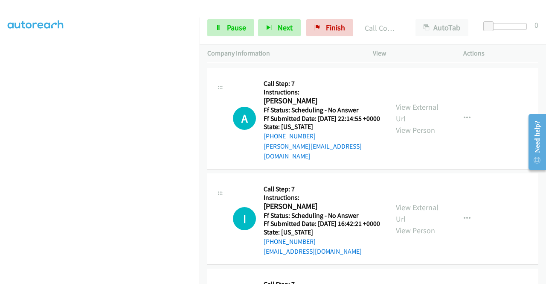
scroll to position [849, 0]
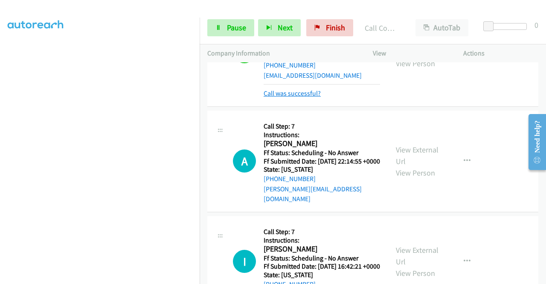
click at [282, 97] on link "Call was successful?" at bounding box center [292, 93] width 57 height 8
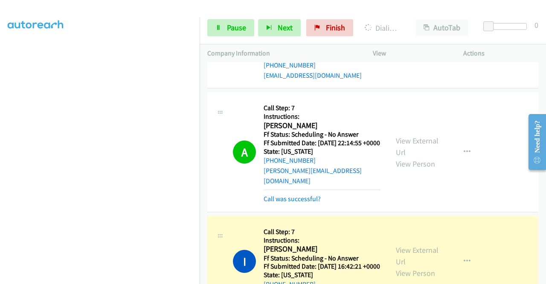
scroll to position [195, 0]
click at [286, 203] on link "Call was successful?" at bounding box center [292, 199] width 57 height 8
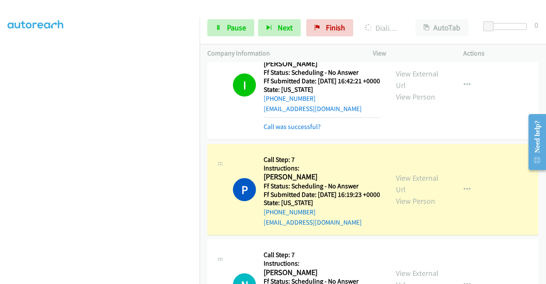
scroll to position [1020, 0]
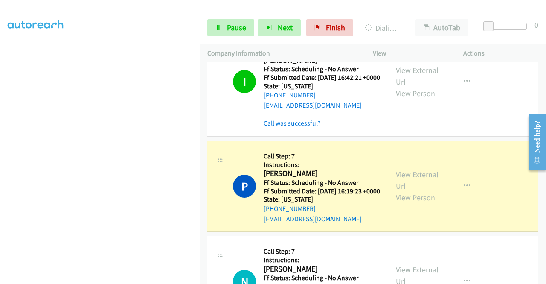
click at [282, 127] on link "Call was successful?" at bounding box center [292, 123] width 57 height 8
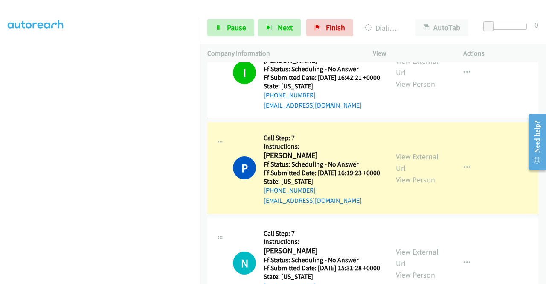
scroll to position [0, 0]
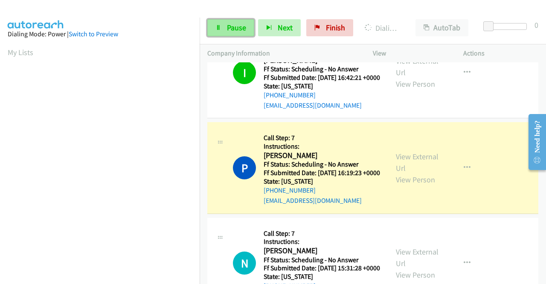
click at [226, 27] on link "Pause" at bounding box center [230, 27] width 47 height 17
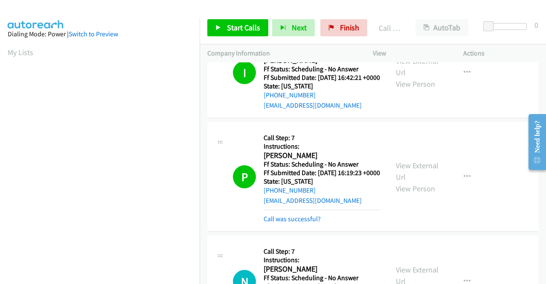
scroll to position [195, 0]
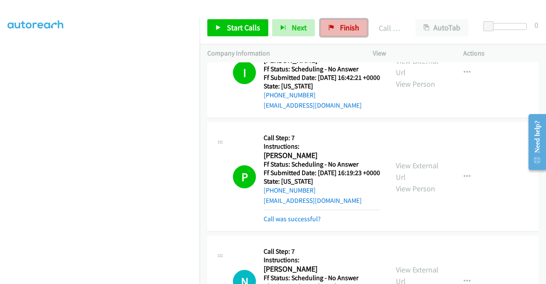
click at [359, 21] on link "Finish" at bounding box center [343, 27] width 47 height 17
